Goal: Communication & Community: Answer question/provide support

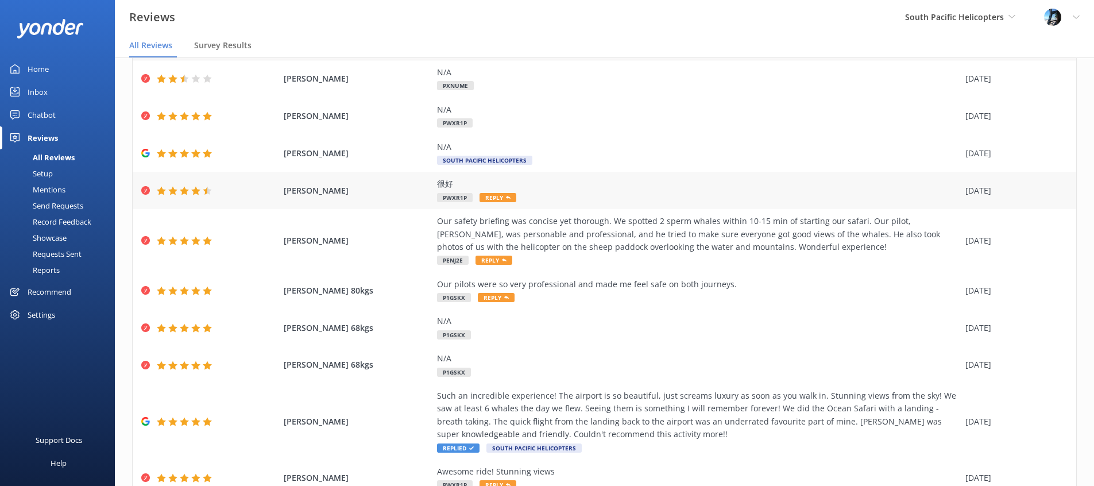
scroll to position [69, 0]
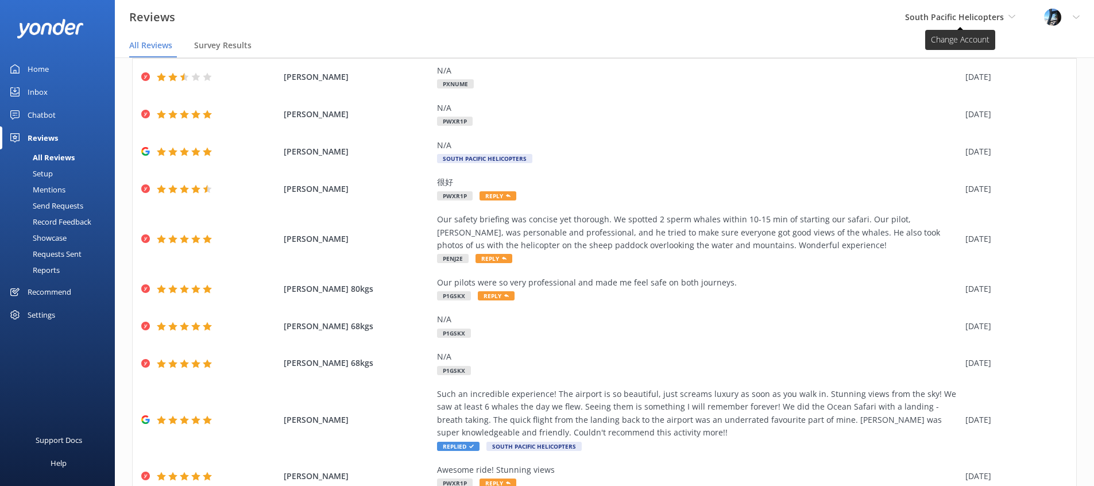
click at [921, 21] on span "South Pacific Helicopters" at bounding box center [954, 16] width 99 height 11
click at [919, 53] on link "Wings over Whales" at bounding box center [948, 48] width 115 height 28
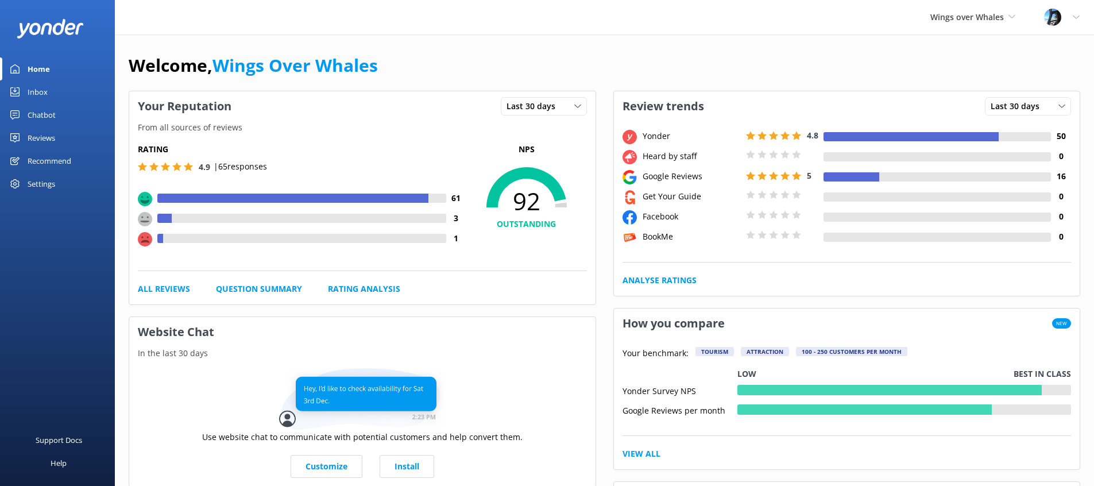
click at [36, 132] on div "Reviews" at bounding box center [42, 137] width 28 height 23
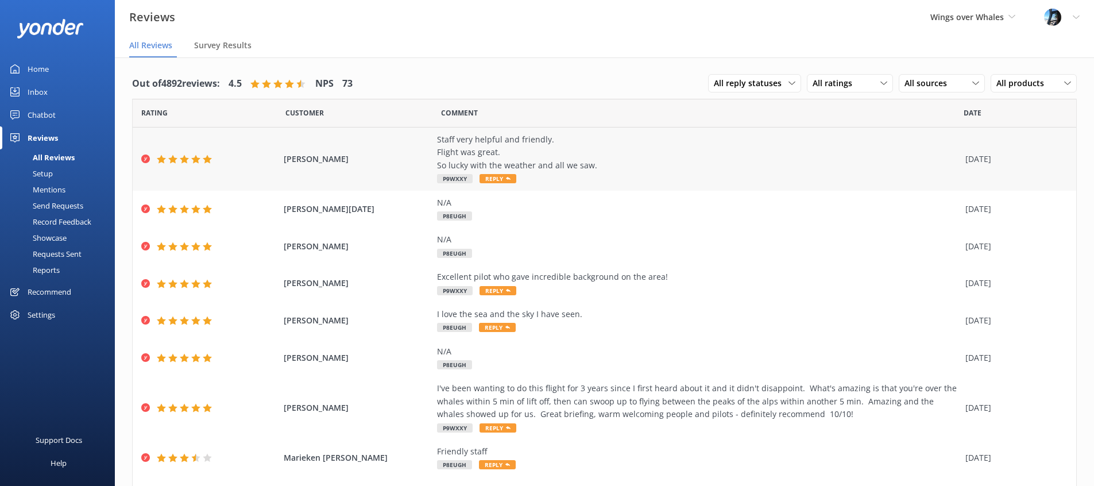
click at [550, 163] on div "Staff very helpful and friendly. Flight was great. So lucky with the weather an…" at bounding box center [698, 152] width 523 height 38
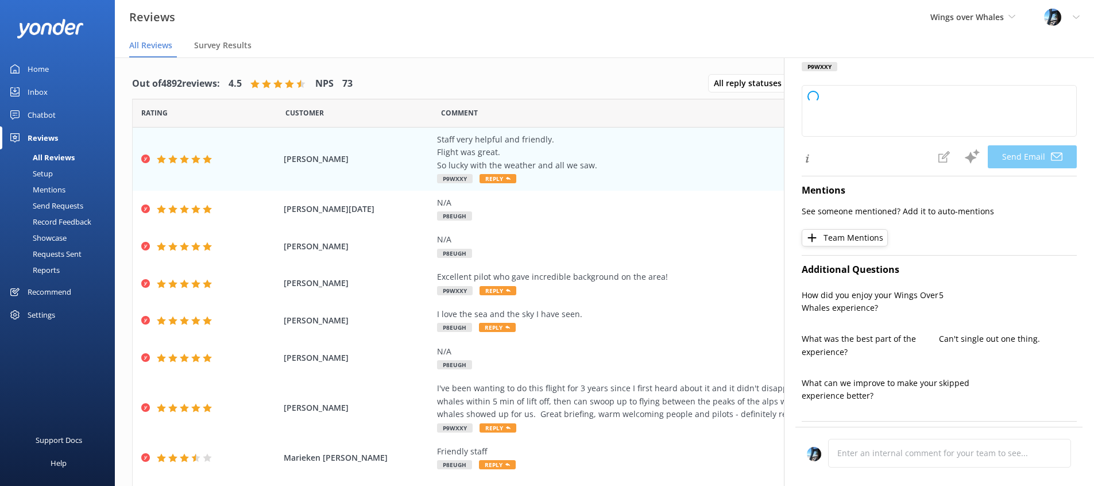
type textarea "Thank you so much, [PERSON_NAME]! We're delighted you enjoyed your flight and h…"
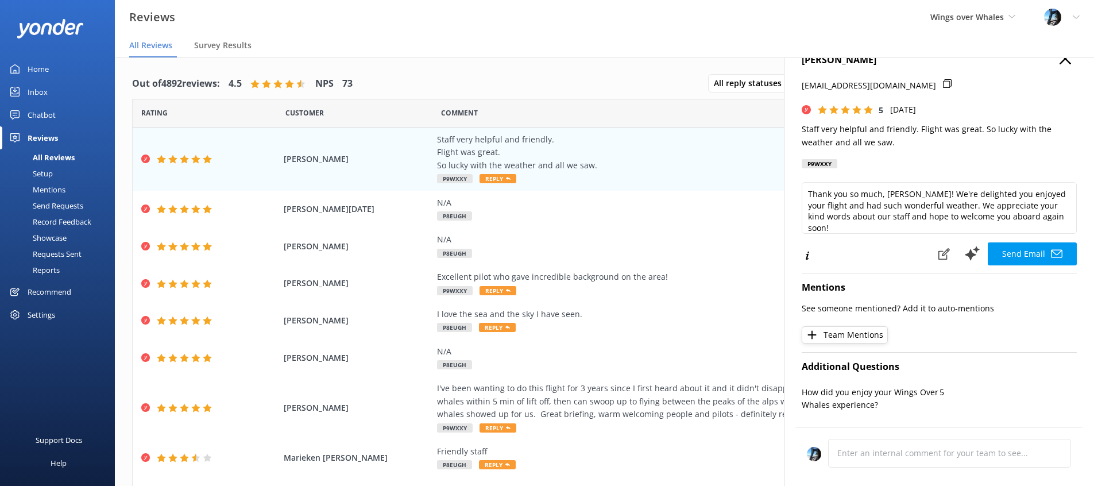
scroll to position [18, 0]
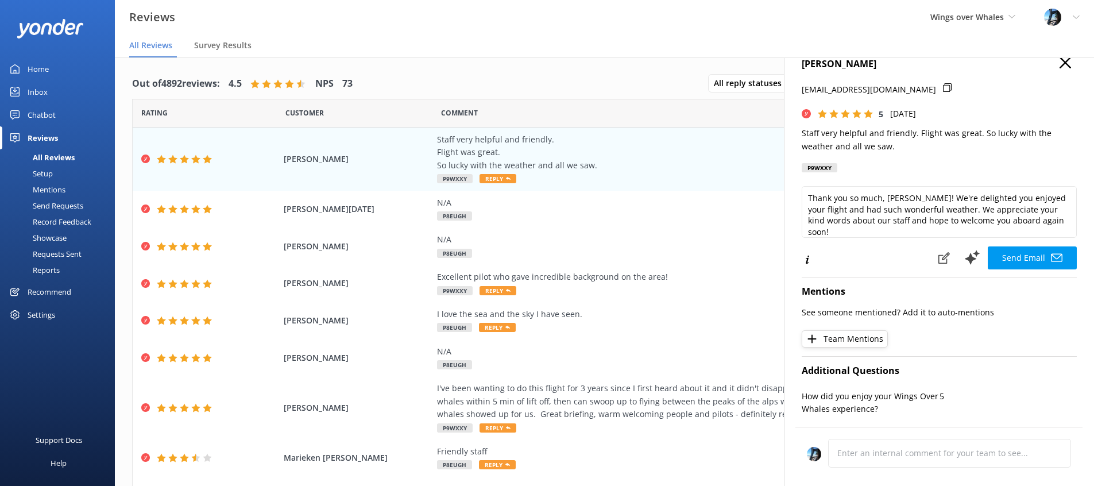
click at [1060, 63] on icon at bounding box center [1065, 62] width 11 height 11
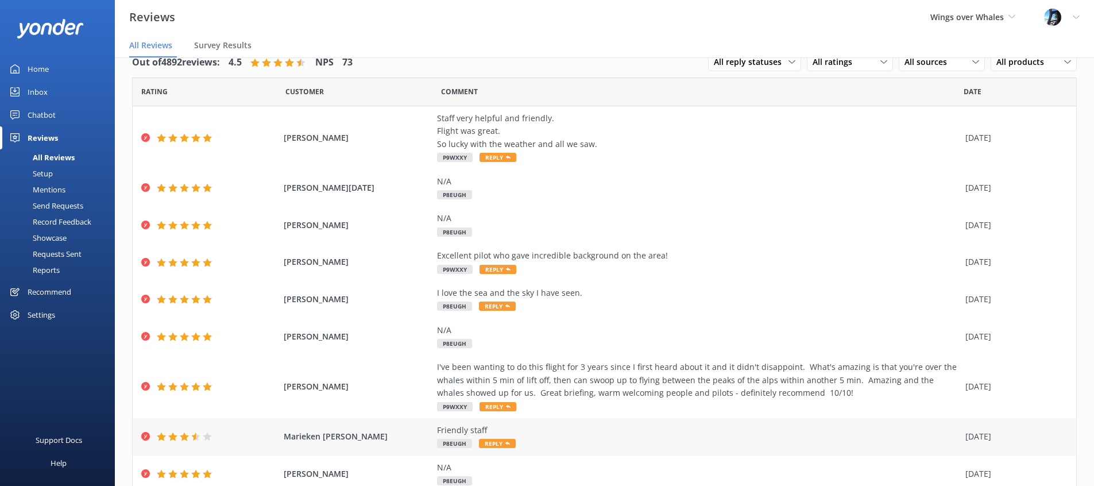
scroll to position [0, 0]
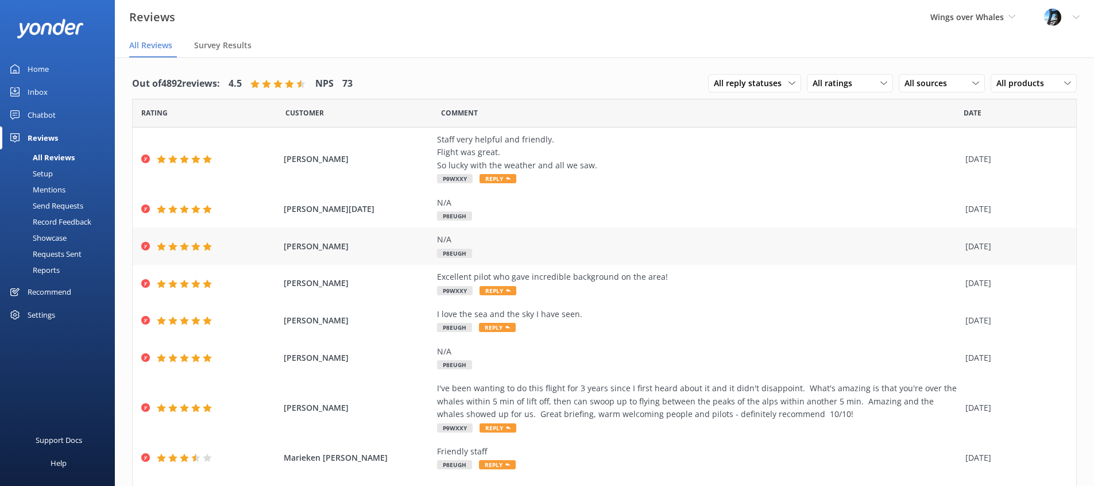
click at [476, 237] on div "N/A" at bounding box center [698, 239] width 523 height 13
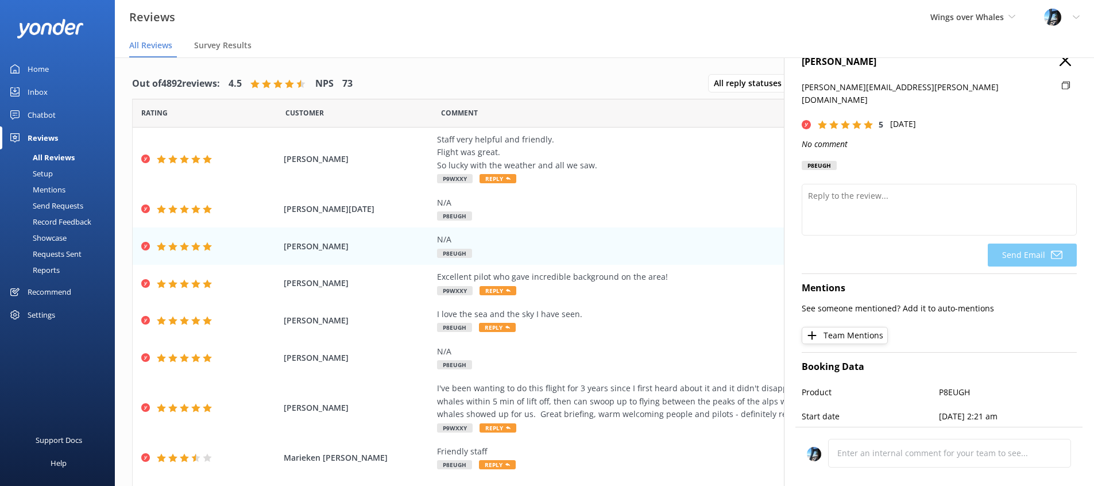
scroll to position [1, 0]
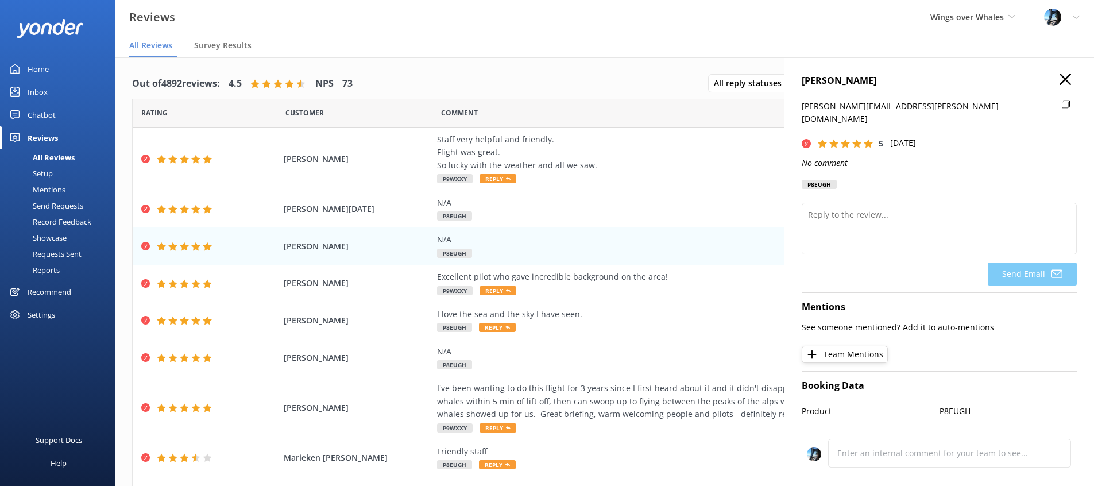
click at [1067, 83] on icon at bounding box center [1065, 79] width 11 height 11
